Goal: Navigation & Orientation: Find specific page/section

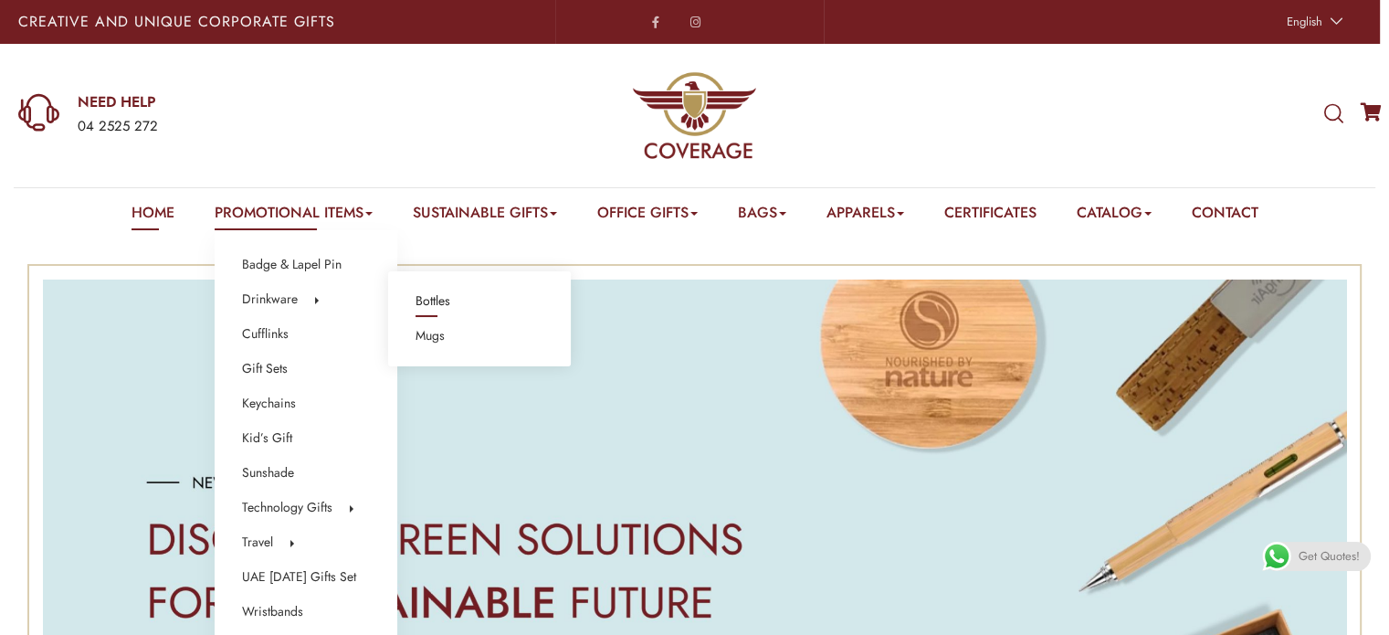
click at [434, 298] on link "Bottles" at bounding box center [433, 301] width 35 height 24
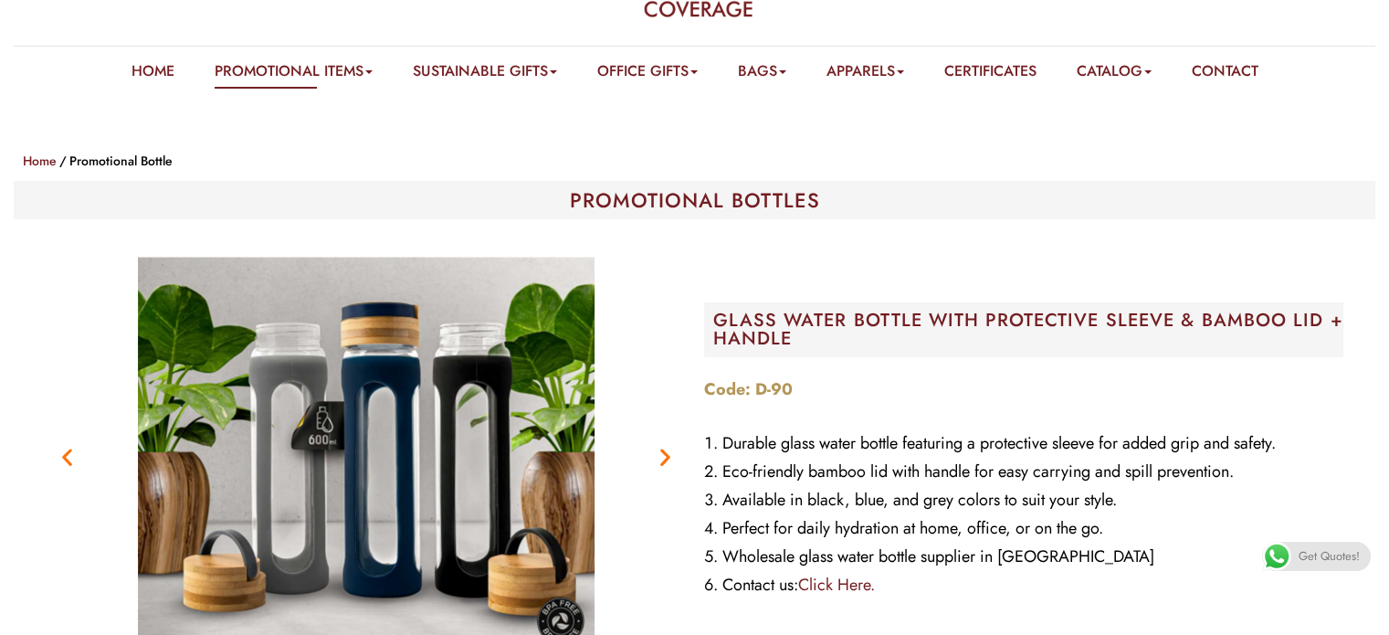
scroll to position [365, 0]
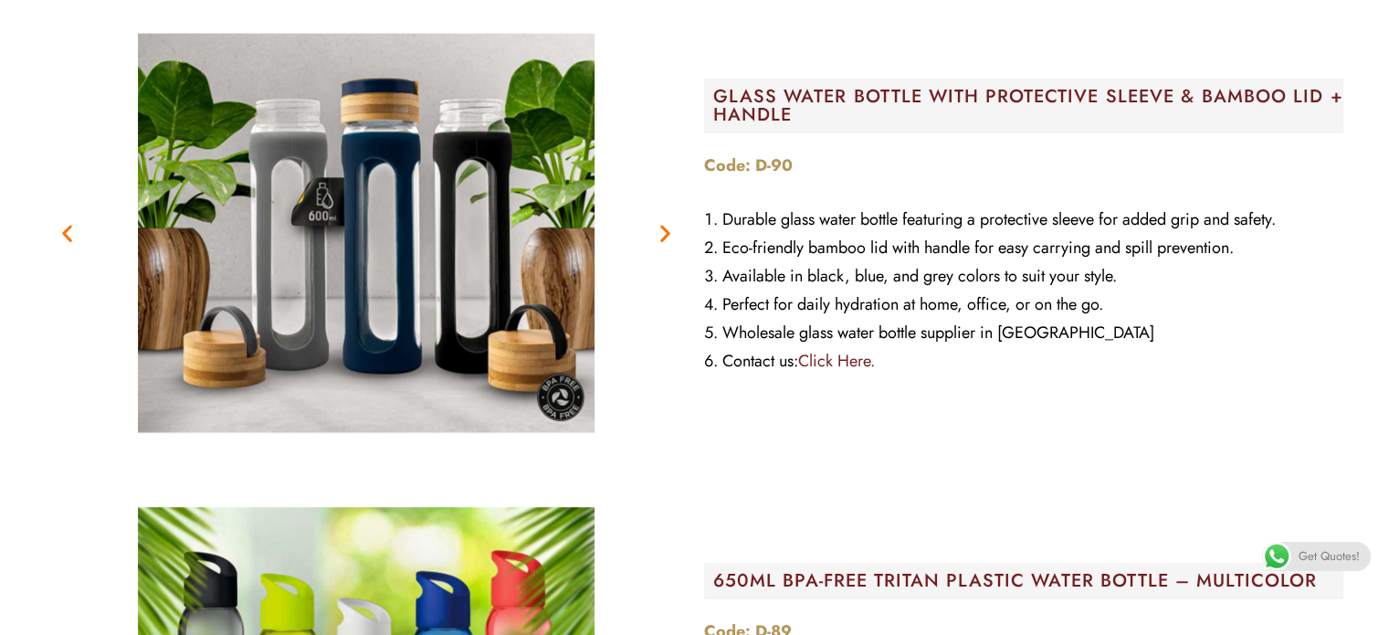
click at [661, 233] on icon "Next slide" at bounding box center [665, 232] width 23 height 23
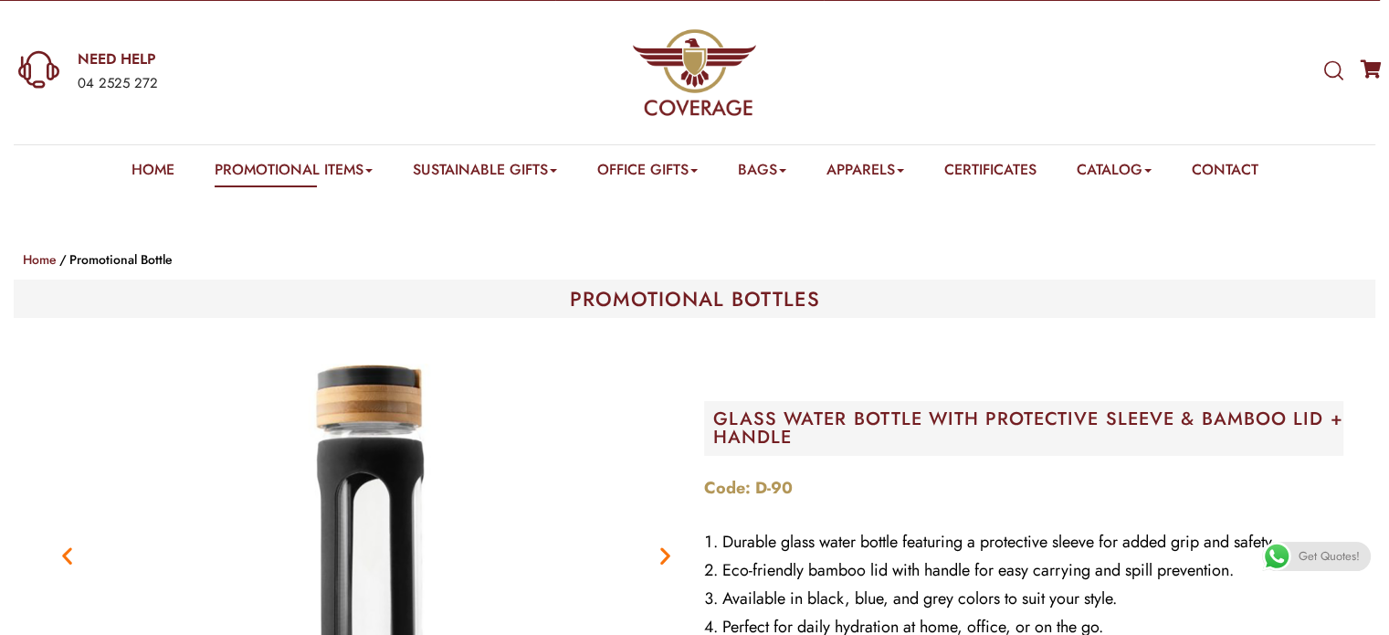
scroll to position [0, 0]
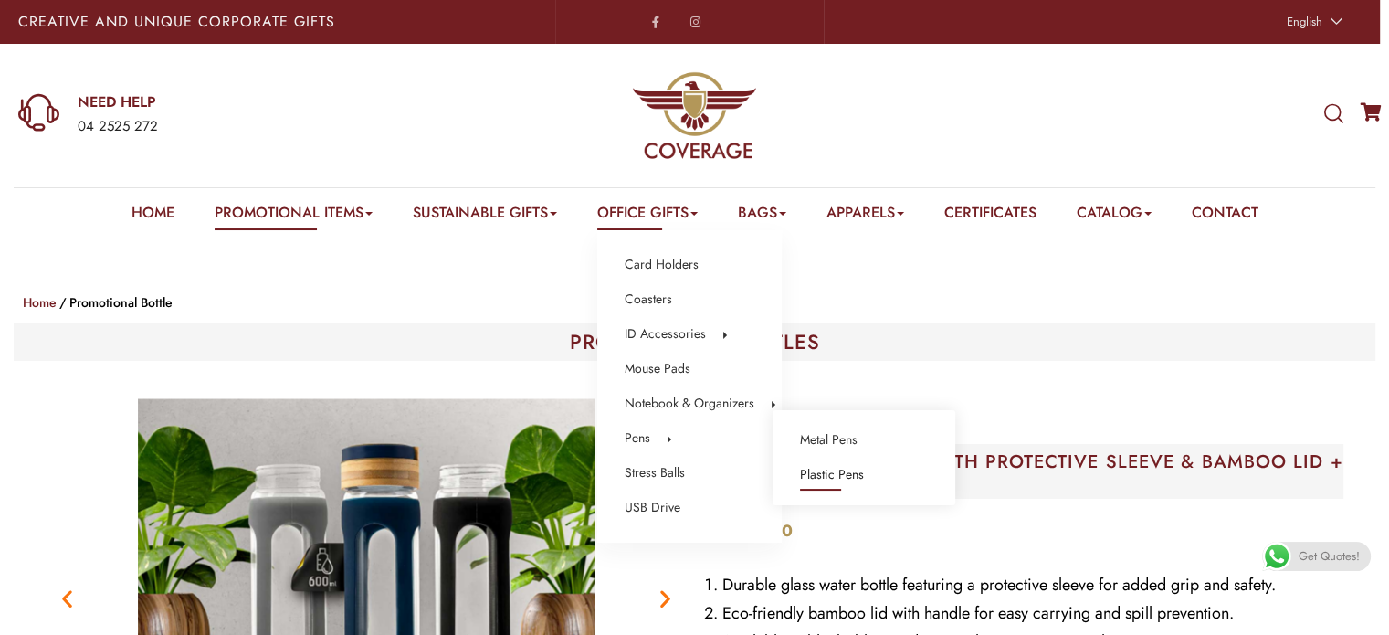
click at [815, 475] on link "Plastic Pens" at bounding box center [832, 475] width 64 height 24
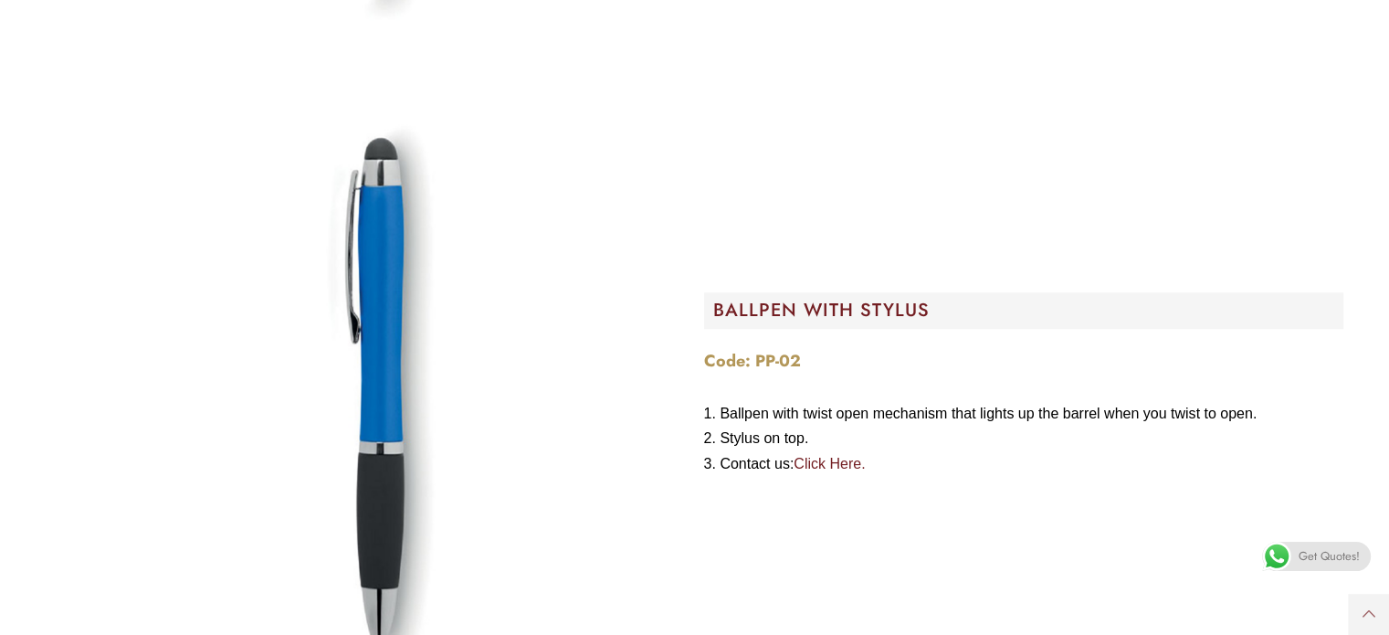
scroll to position [1370, 0]
